Goal: Use online tool/utility: Utilize a website feature to perform a specific function

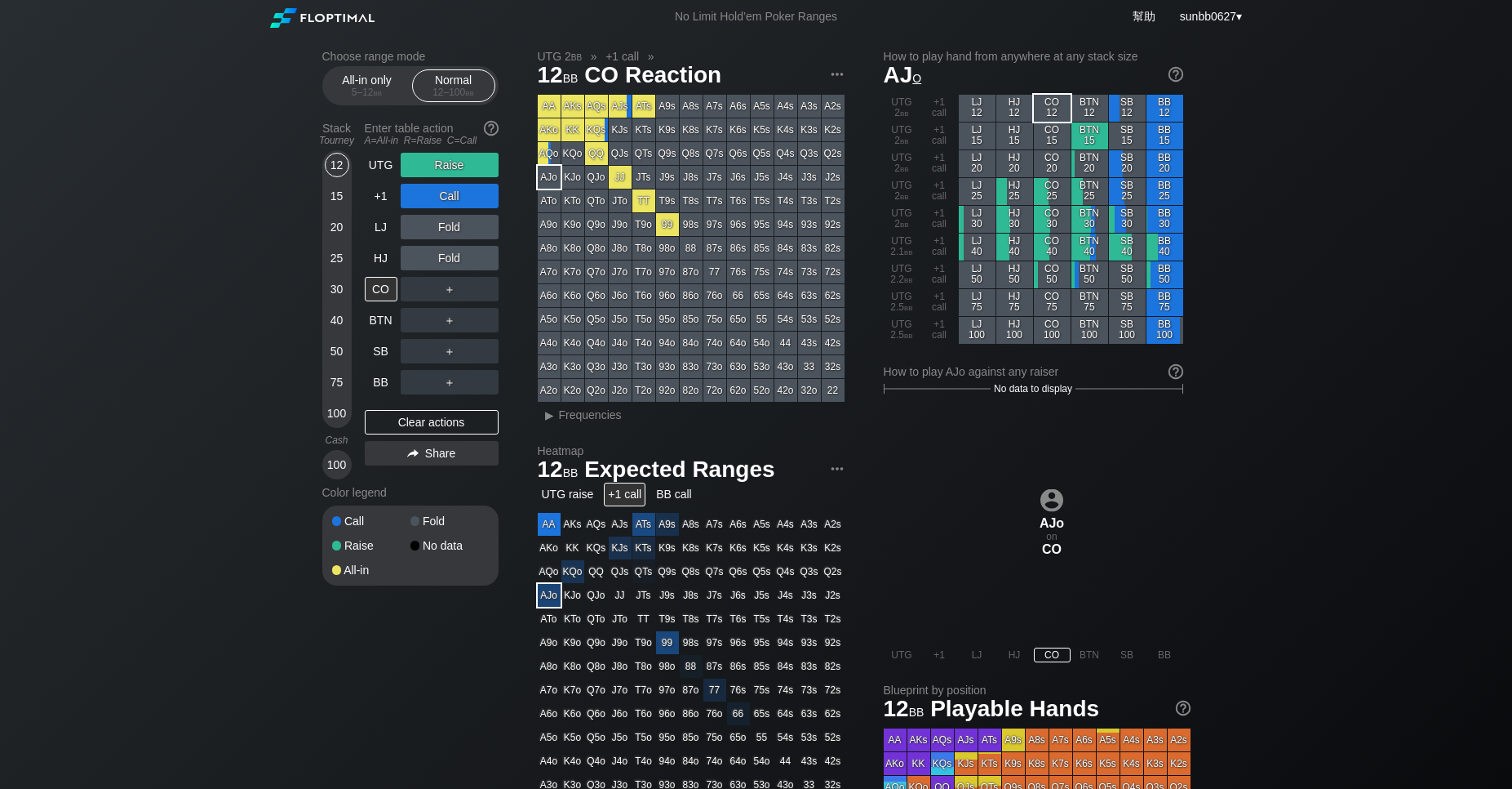
click at [1413, 232] on div "Choose range mode All-in only 5 – 12 bb Normal 12 – 100 bb Stack Tourney Enter …" at bounding box center [756, 554] width 1512 height 1042
